Goal: Find specific fact: Locate a discrete piece of known information

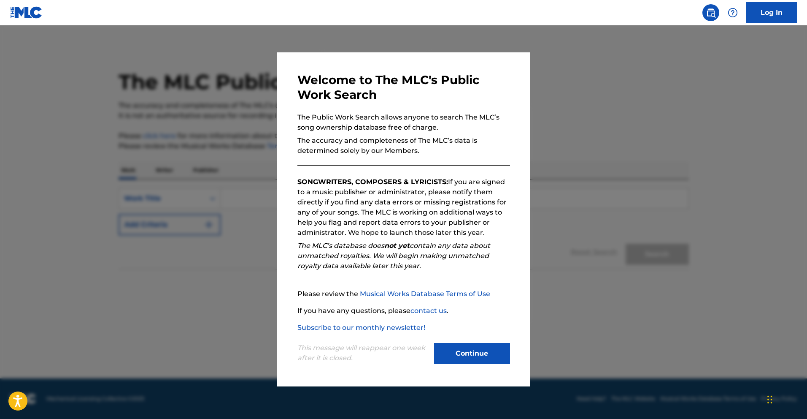
click at [444, 345] on button "Continue" at bounding box center [472, 353] width 76 height 21
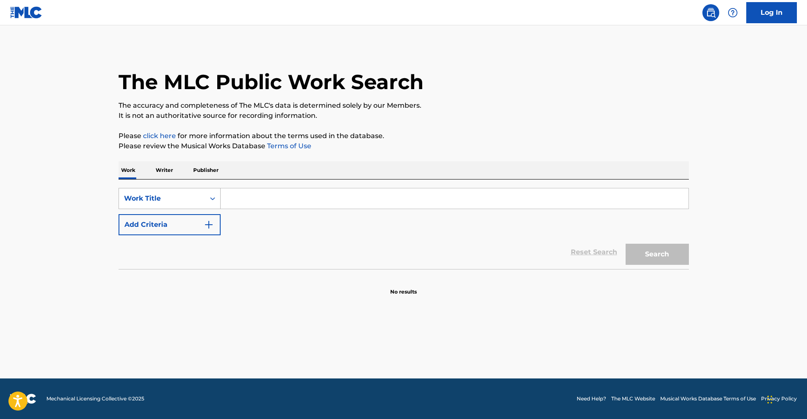
click at [202, 197] on div "Work Title" at bounding box center [162, 198] width 86 height 16
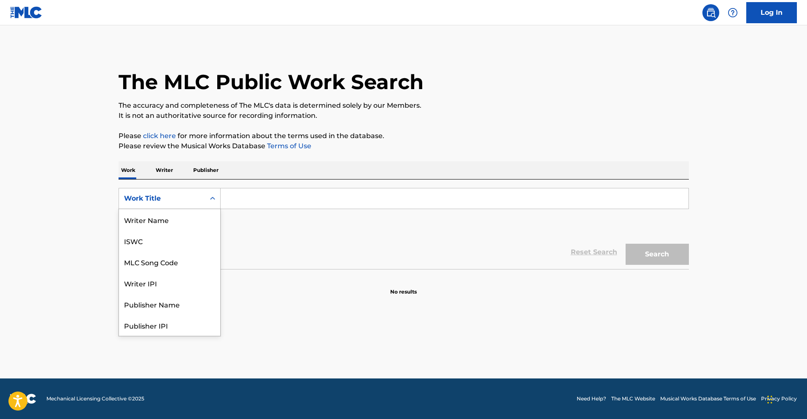
scroll to position [42, 0]
click at [186, 216] on div "MLC Song Code" at bounding box center [169, 219] width 101 height 21
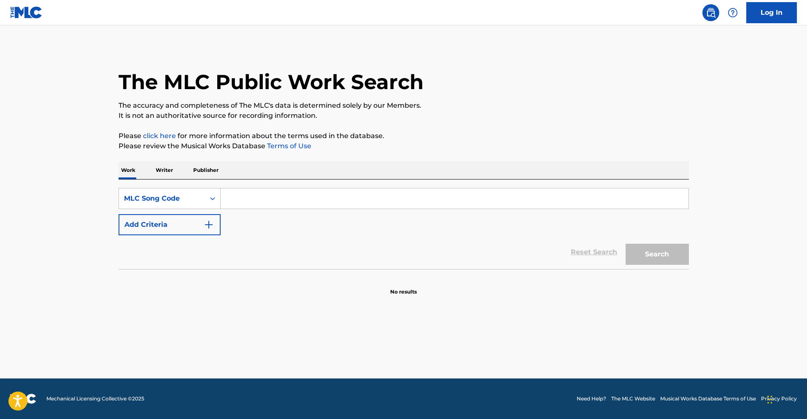
click at [273, 192] on input "Search Form" at bounding box center [455, 198] width 468 height 20
paste input "WK967173"
type input "WK967173"
click at [206, 197] on div "Search Form" at bounding box center [212, 198] width 15 height 15
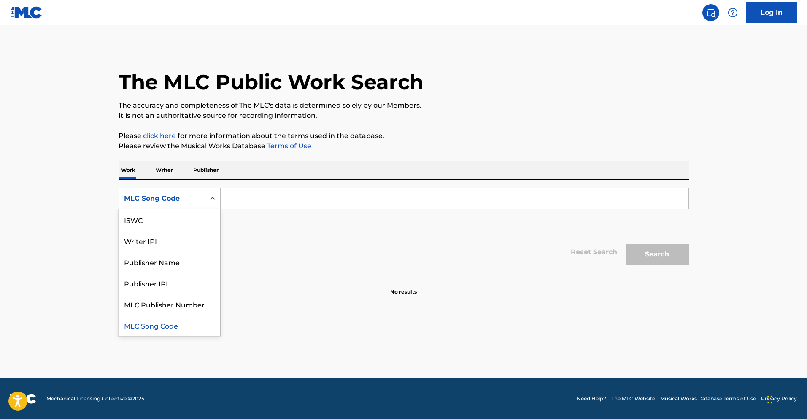
click at [206, 197] on div "Search Form" at bounding box center [212, 198] width 15 height 15
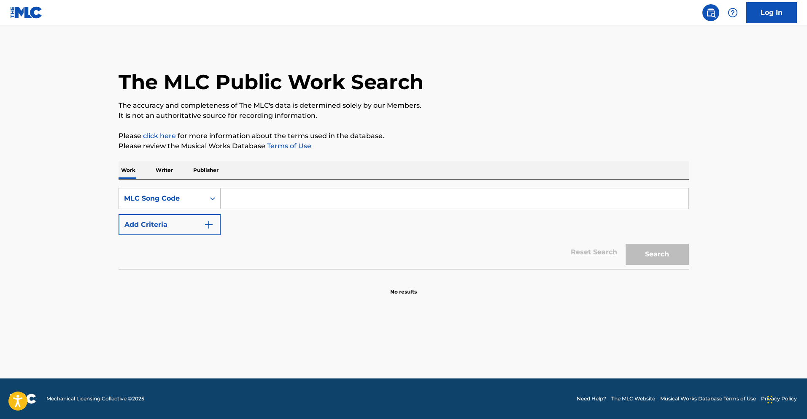
click at [249, 197] on input "Search Form" at bounding box center [455, 198] width 468 height 20
paste input "X6986P"
type input "X6986P"
click at [213, 200] on icon "Search Form" at bounding box center [212, 198] width 8 height 8
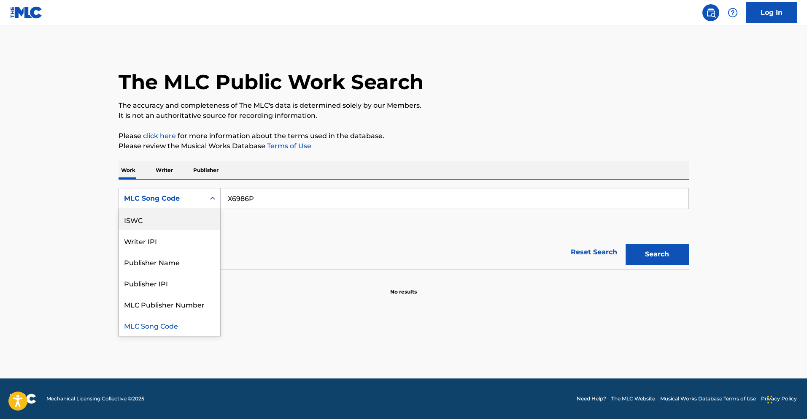
click at [195, 226] on div "ISWC" at bounding box center [169, 219] width 101 height 21
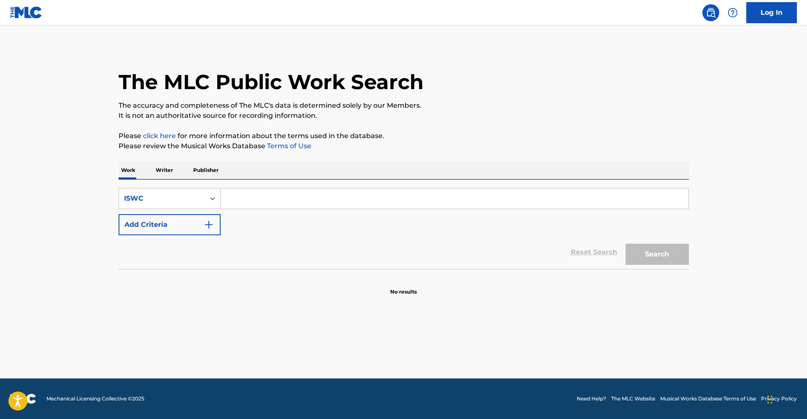
click at [294, 198] on input "Search Form" at bounding box center [455, 198] width 468 height 20
paste input "X6986P"
type input "X6986P"
click at [659, 250] on button "Search" at bounding box center [657, 253] width 63 height 21
click at [277, 200] on input "X6986P" at bounding box center [455, 198] width 468 height 20
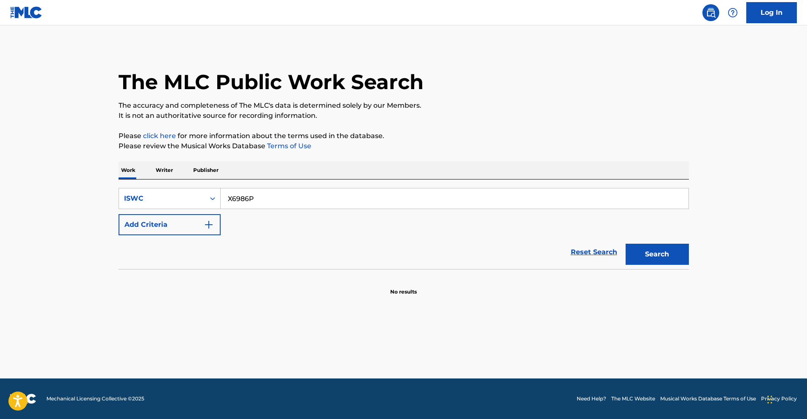
click at [277, 200] on input "X6986P" at bounding box center [455, 198] width 468 height 20
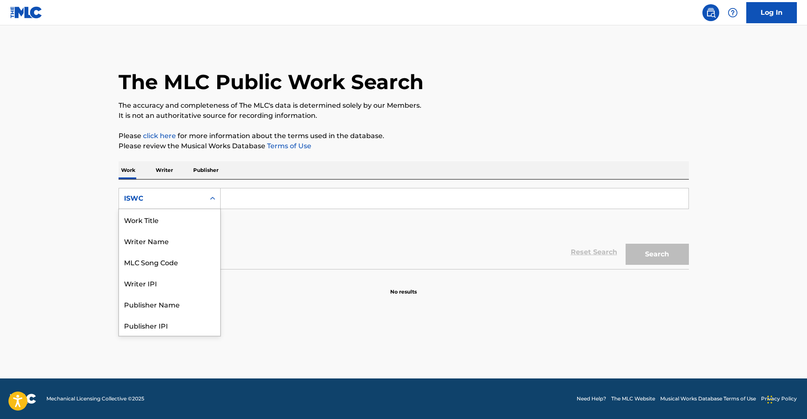
click at [187, 195] on div "ISWC" at bounding box center [162, 198] width 76 height 10
click at [192, 219] on div "MLC Song Code" at bounding box center [169, 219] width 101 height 21
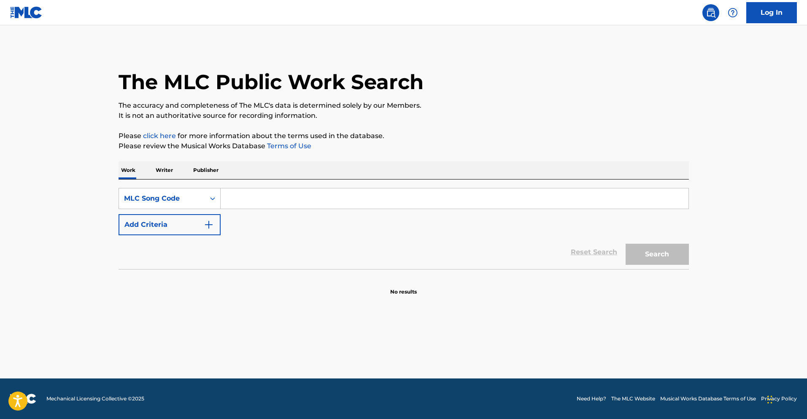
click at [245, 208] on input "Search Form" at bounding box center [455, 198] width 468 height 20
paste input "X6986P"
type input "X6986P"
click at [657, 260] on button "Search" at bounding box center [657, 253] width 63 height 21
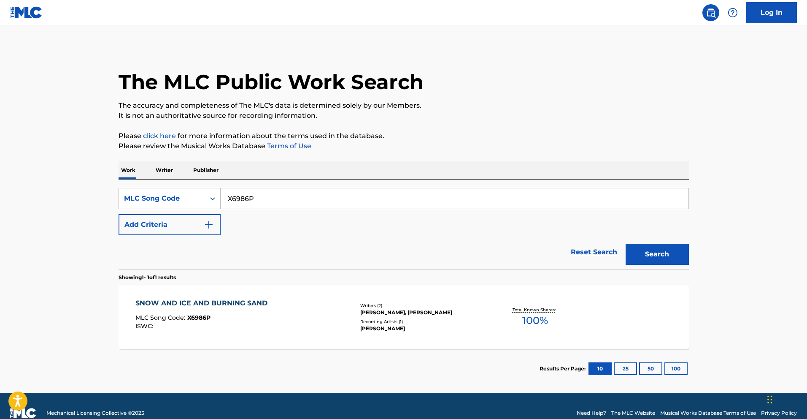
scroll to position [14, 0]
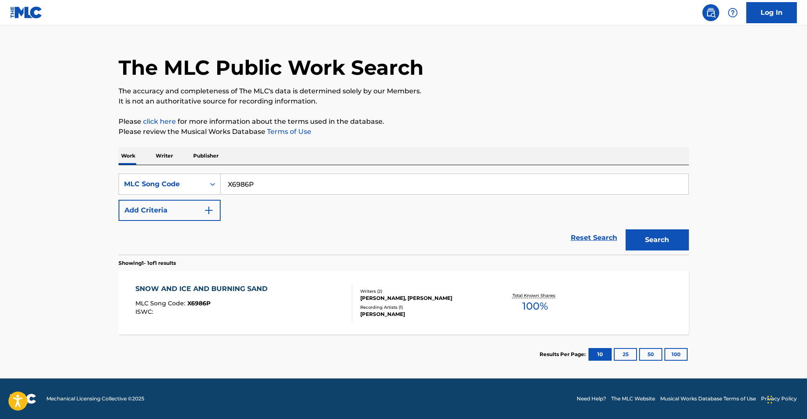
click at [235, 315] on div "SNOW AND ICE AND BURNING SAND MLC Song Code : X6986P ISWC :" at bounding box center [203, 303] width 136 height 38
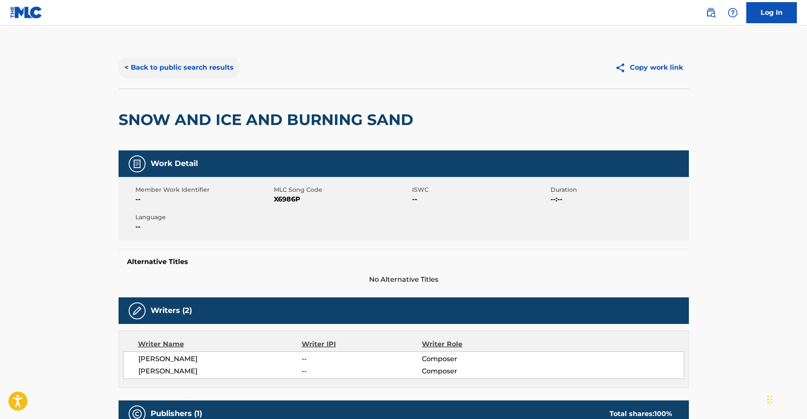
click at [151, 62] on button "< Back to public search results" at bounding box center [179, 67] width 121 height 21
